Goal: Task Accomplishment & Management: Use online tool/utility

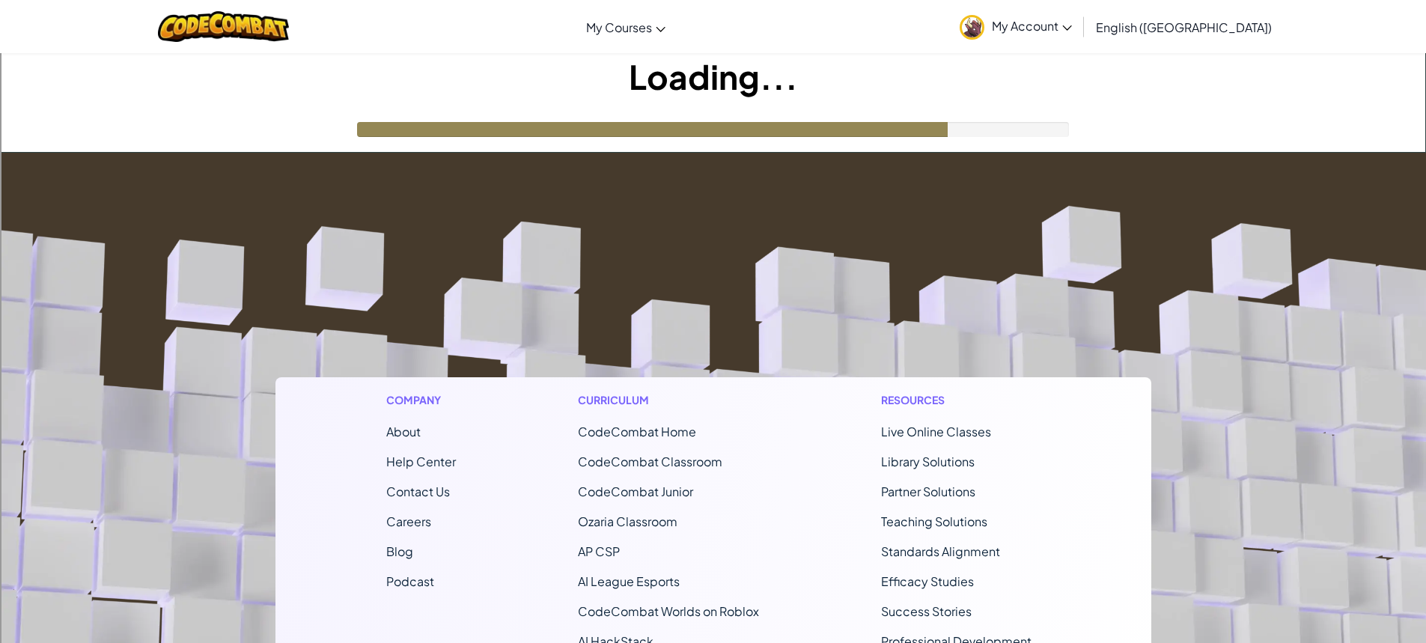
click at [896, 204] on footer "Company About Help Center Contact Us Careers Blog Podcast Curriculum CodeCombat…" at bounding box center [713, 558] width 1426 height 810
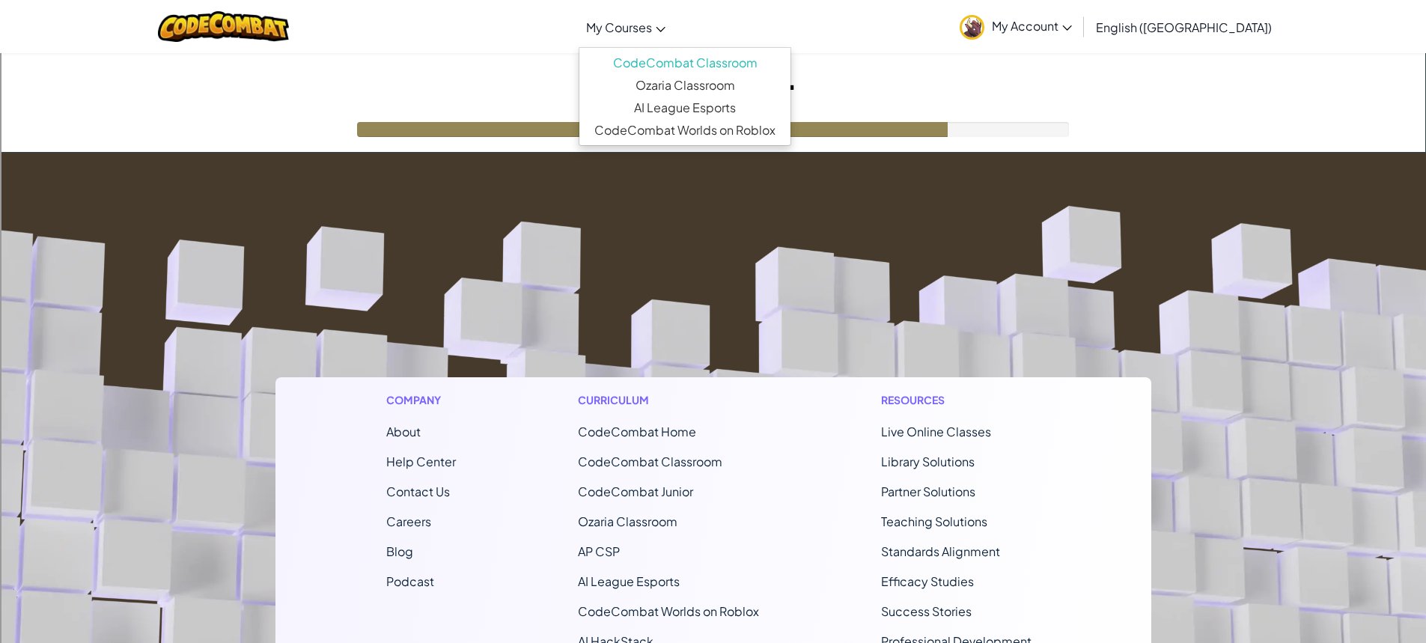
click at [652, 25] on span "My Courses" at bounding box center [619, 27] width 66 height 16
click at [552, 156] on footer "Company About Help Center Contact Us Careers Blog Podcast Curriculum CodeCombat…" at bounding box center [713, 558] width 1426 height 810
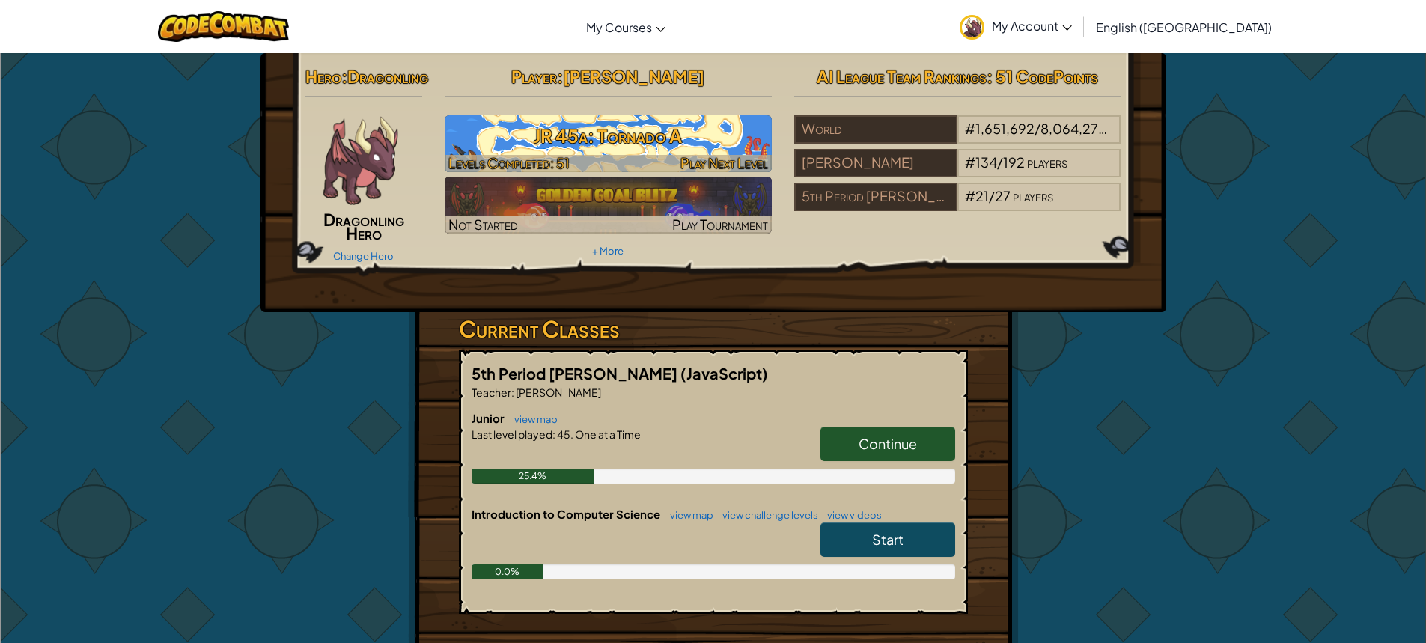
click at [703, 146] on h3 "JR 45a: Tornado A" at bounding box center [607, 136] width 327 height 34
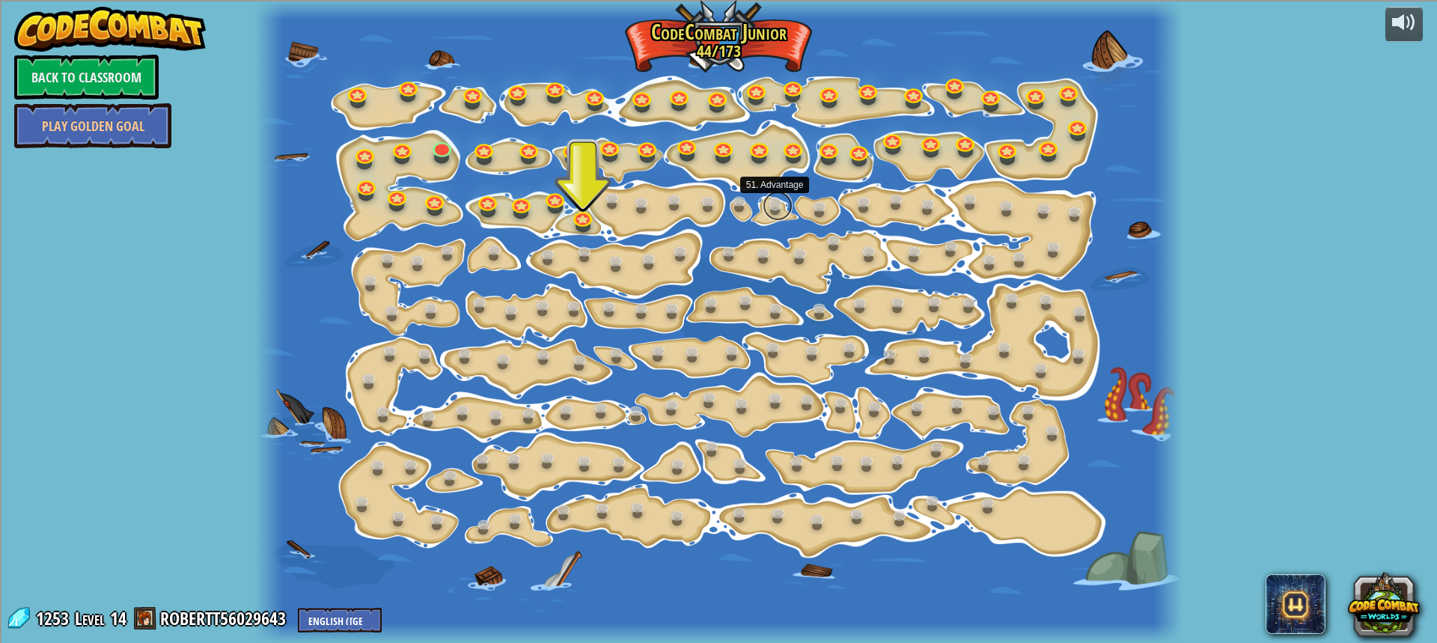
click at [780, 210] on link at bounding box center [778, 206] width 30 height 30
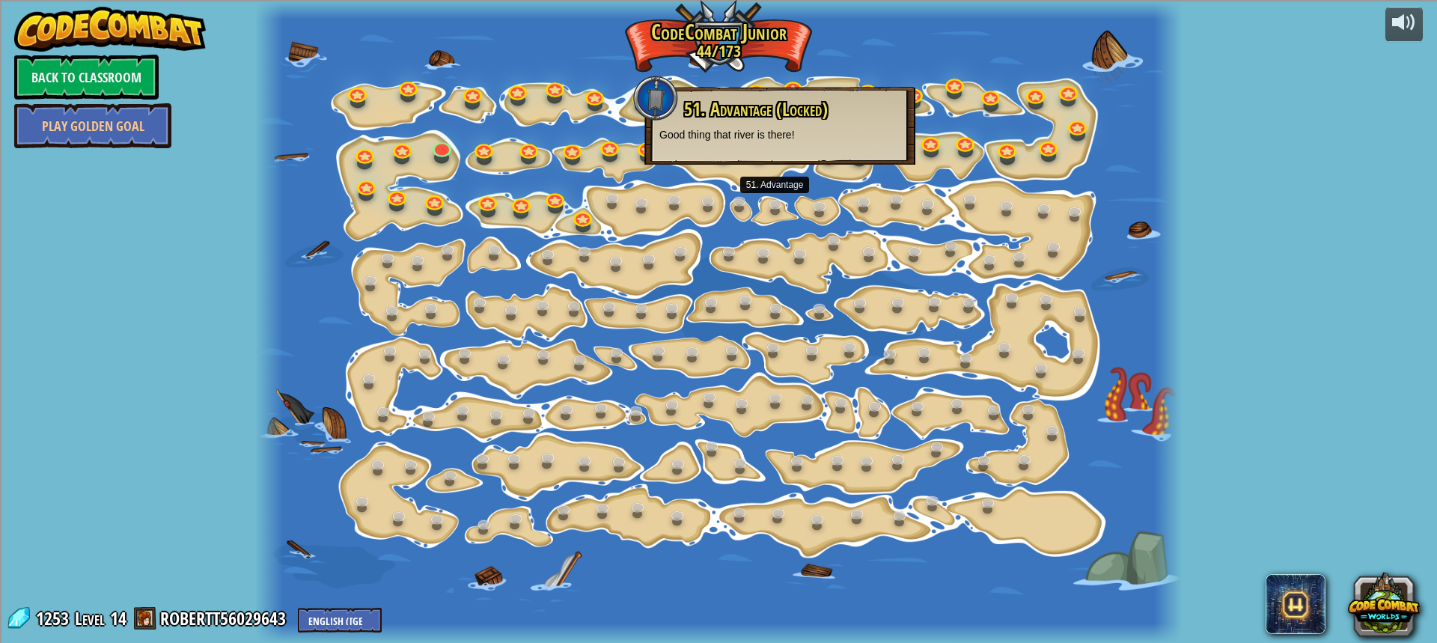
click at [590, 158] on div at bounding box center [718, 321] width 926 height 643
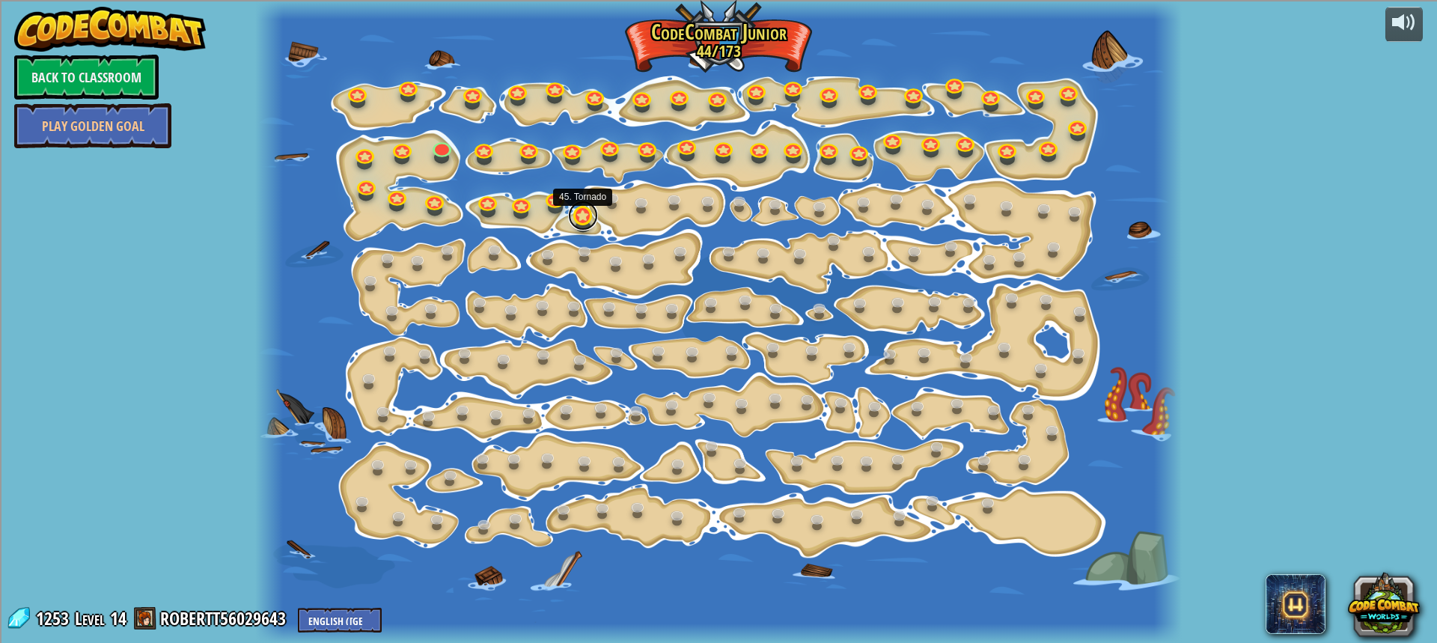
click at [587, 216] on link at bounding box center [583, 216] width 30 height 30
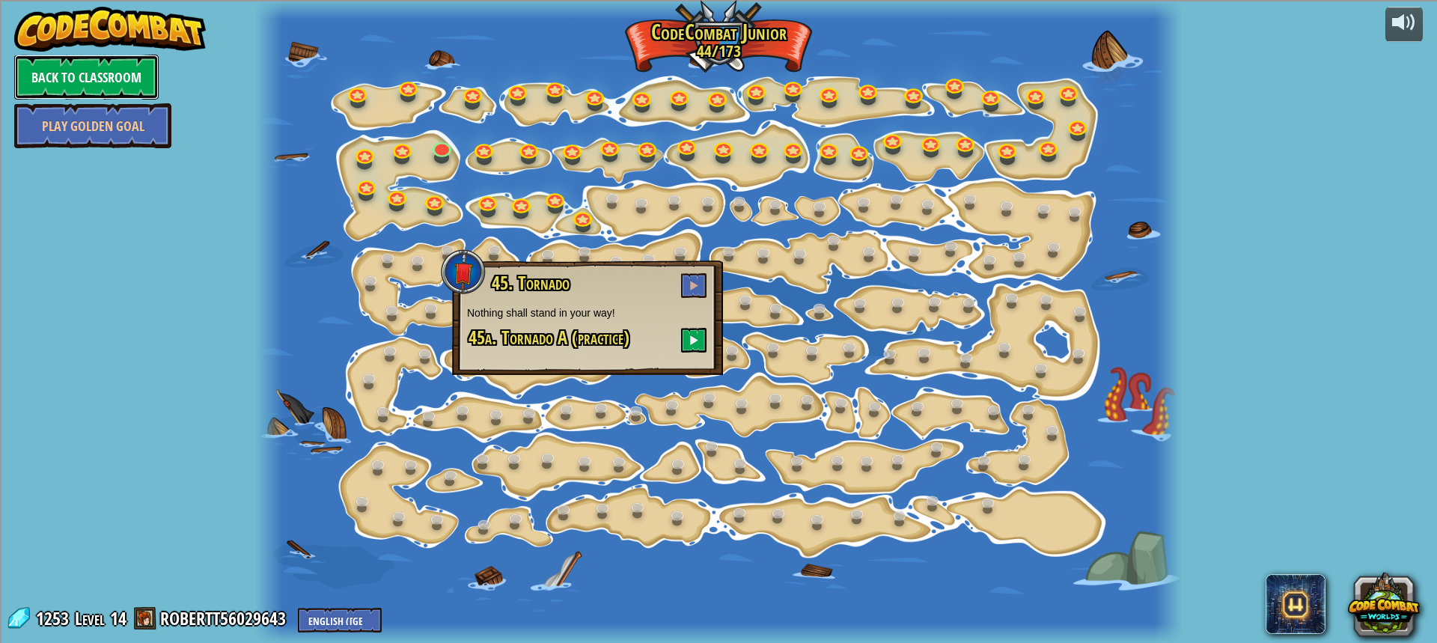
click at [114, 76] on link "Back to Classroom" at bounding box center [86, 77] width 144 height 45
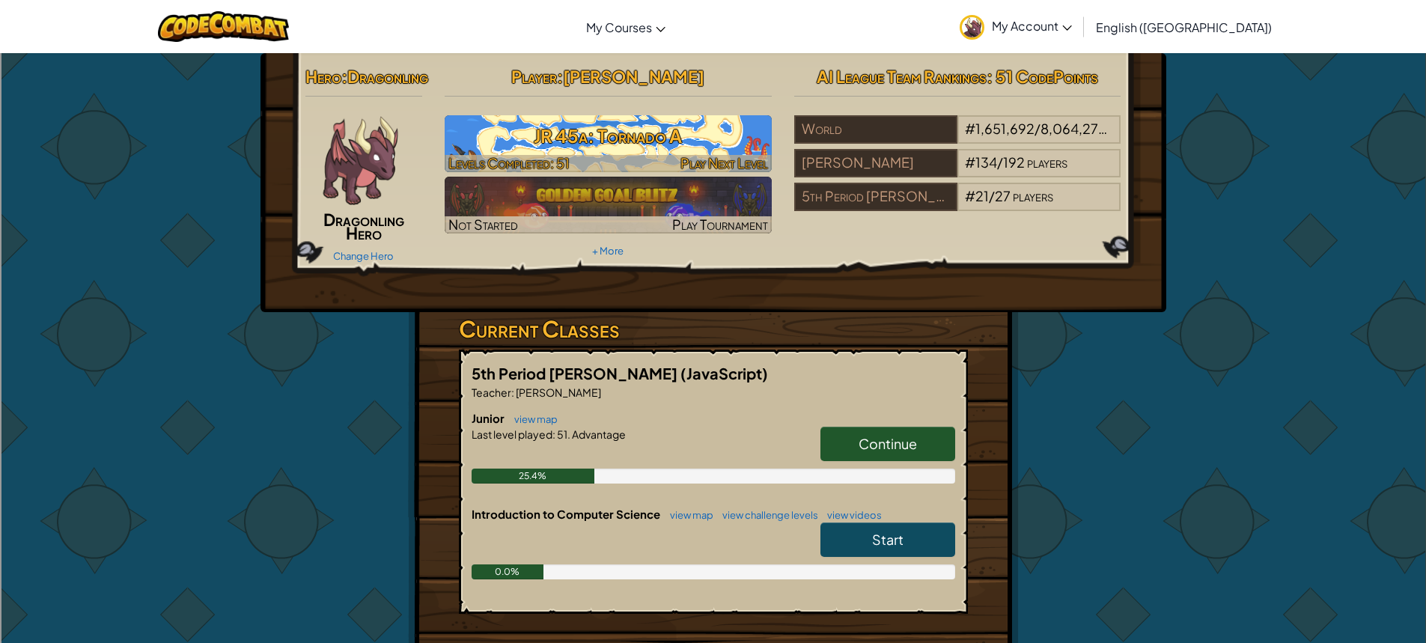
click at [745, 138] on h3 "JR 45a: Tornado A" at bounding box center [607, 136] width 327 height 34
